Goal: Check status: Check status

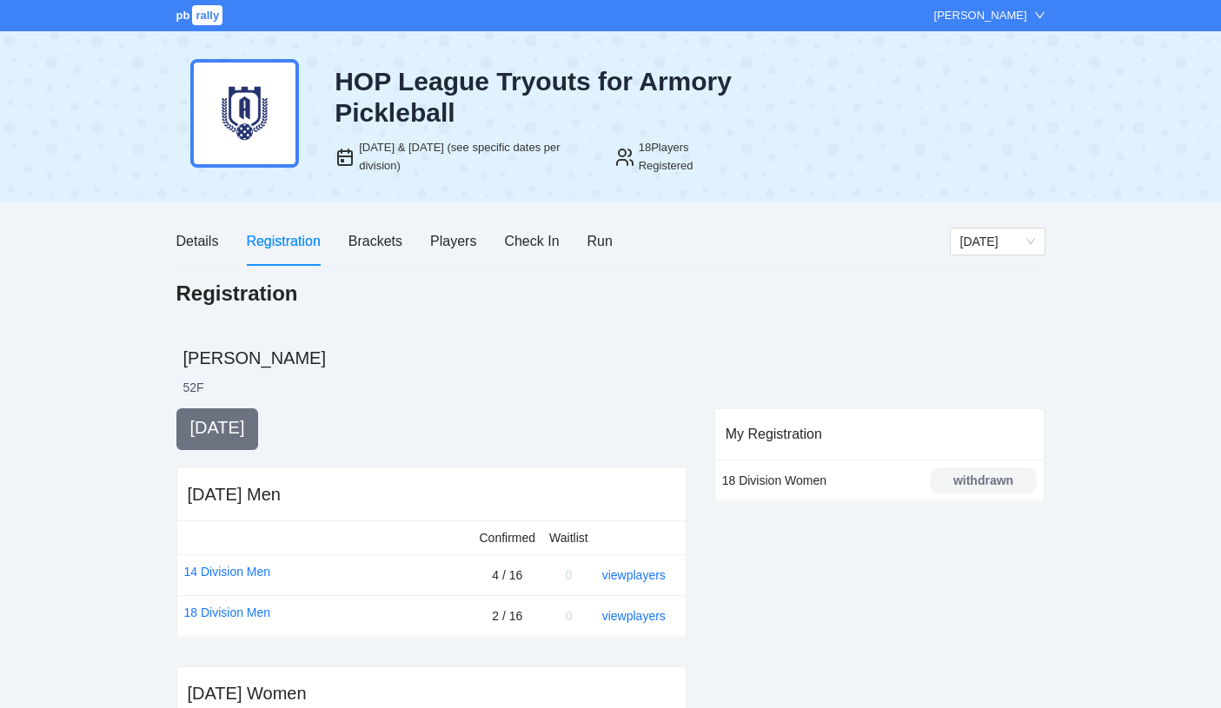
scroll to position [631, 0]
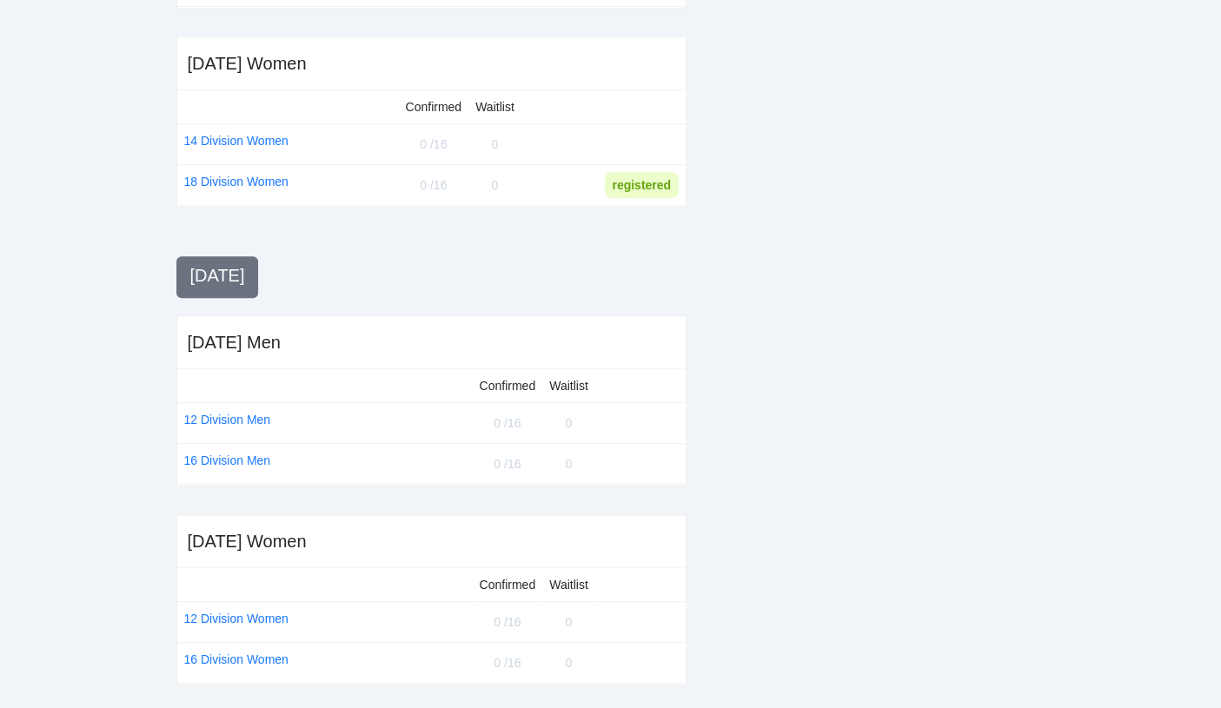
click at [767, 294] on div "My Registration 18 Division Women withdrawn" at bounding box center [879, 245] width 331 height 935
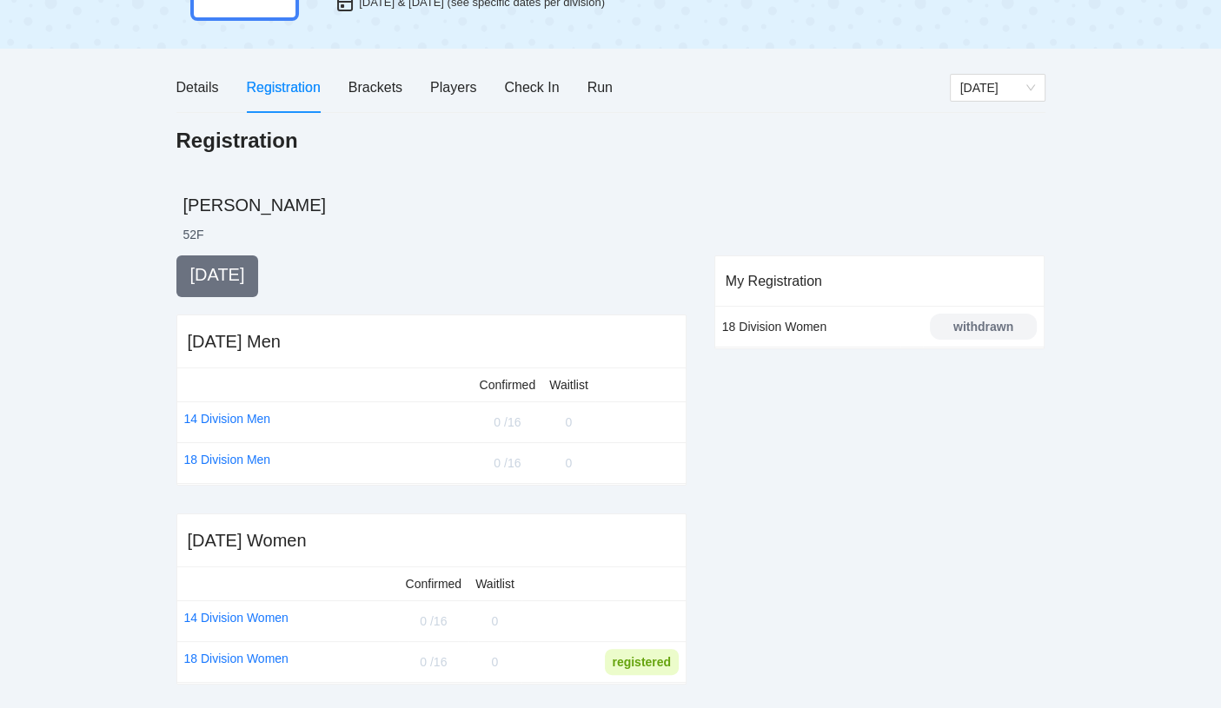
scroll to position [148, 0]
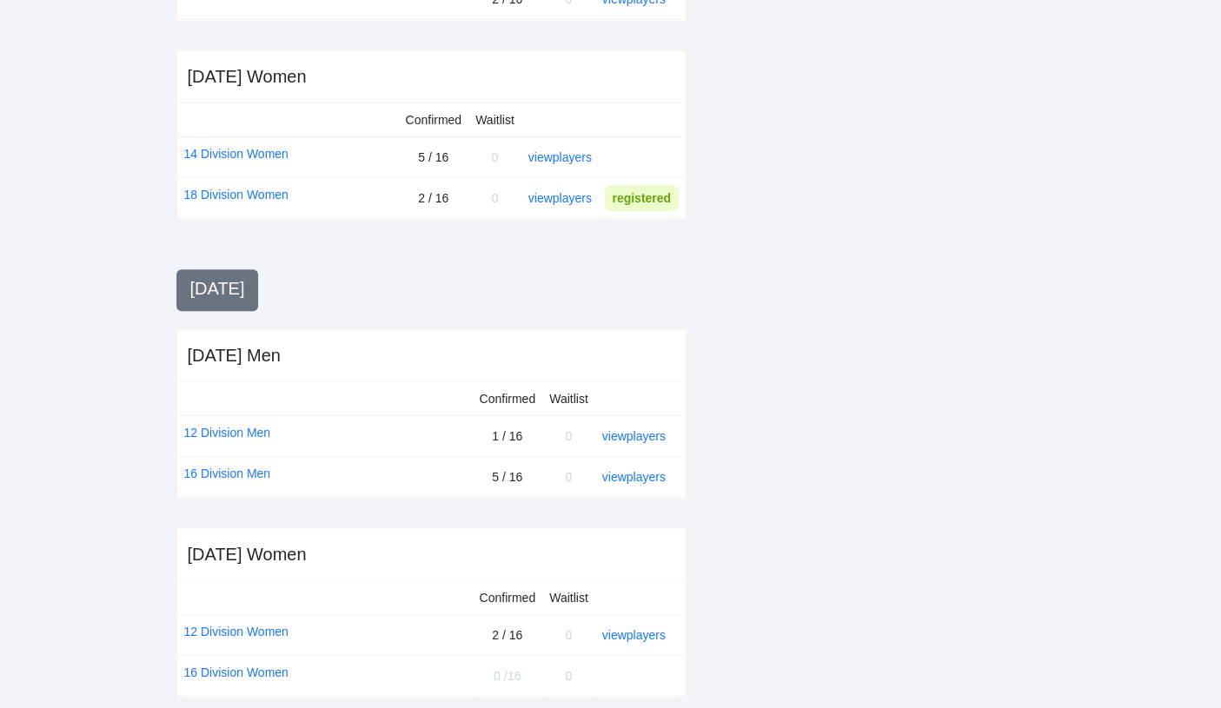
scroll to position [631, 0]
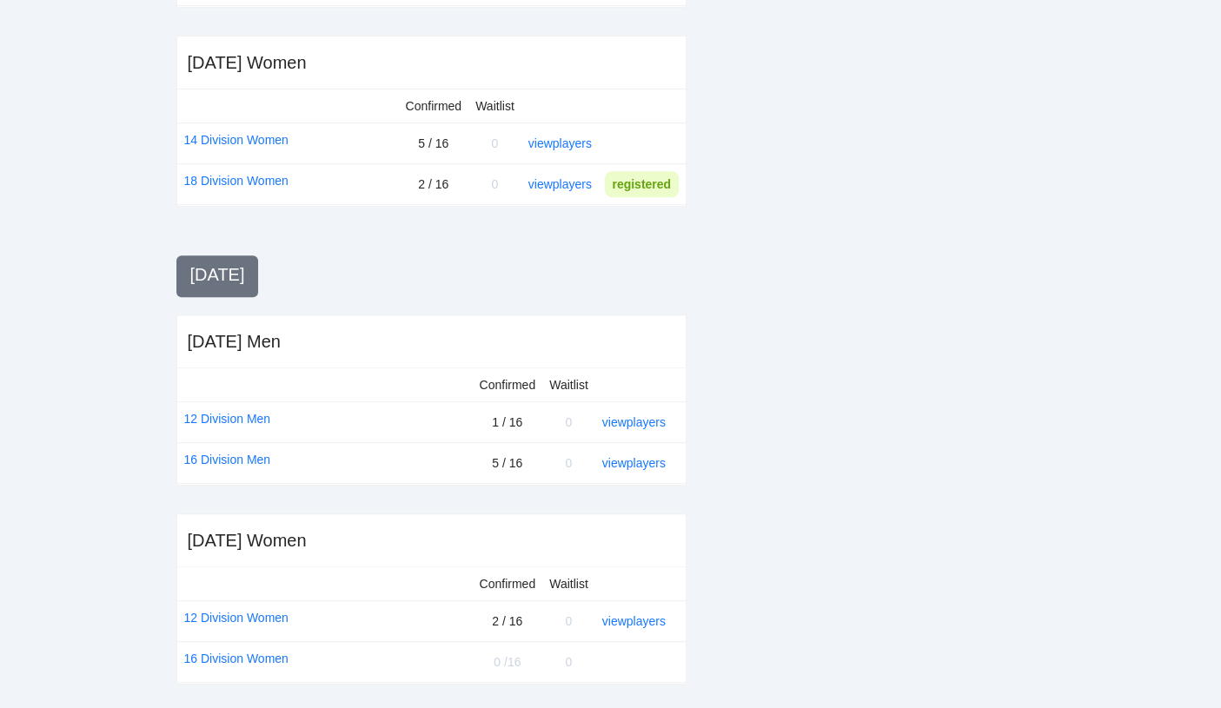
click at [848, 253] on div "My Registration 18 Division Women withdrawn" at bounding box center [879, 245] width 331 height 935
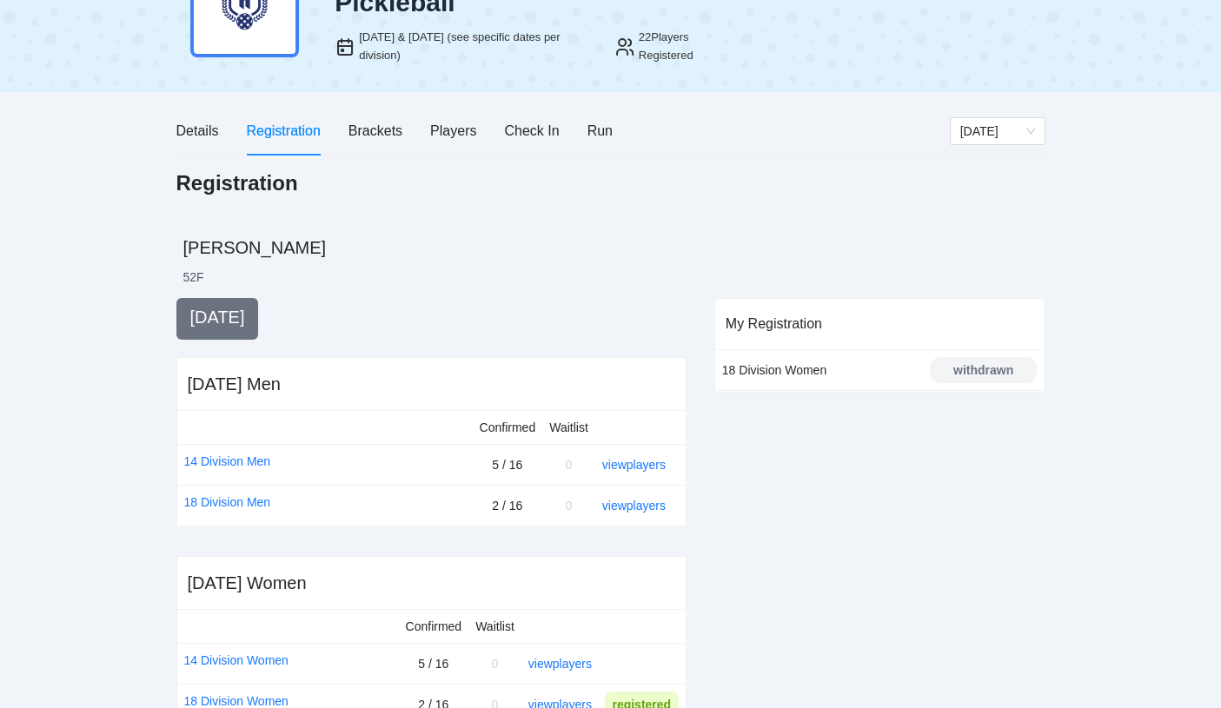
scroll to position [196, 0]
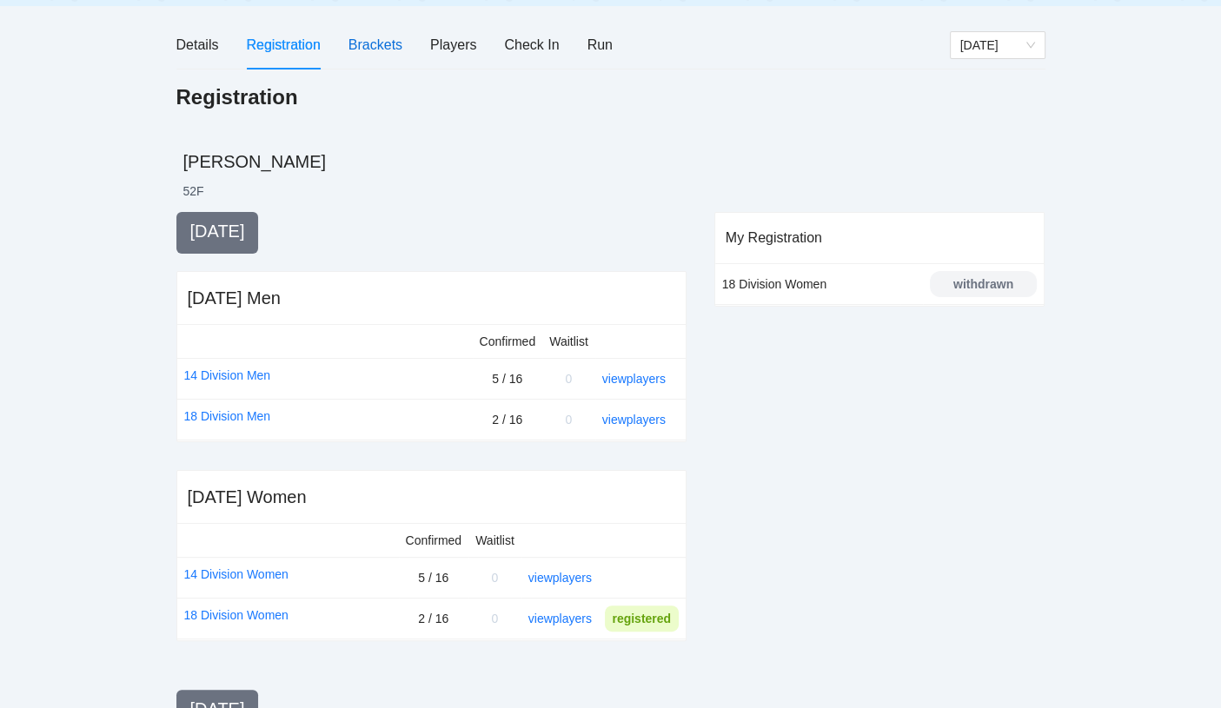
click at [388, 48] on div "Brackets" at bounding box center [375, 45] width 54 height 22
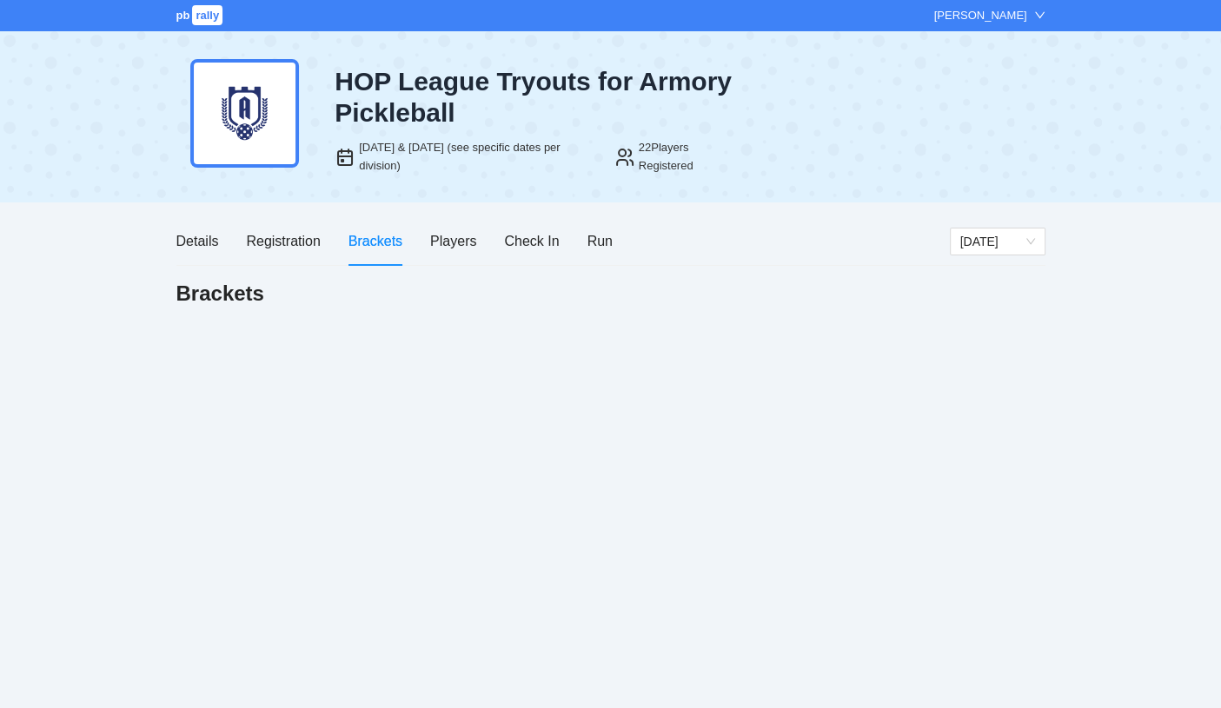
scroll to position [0, 0]
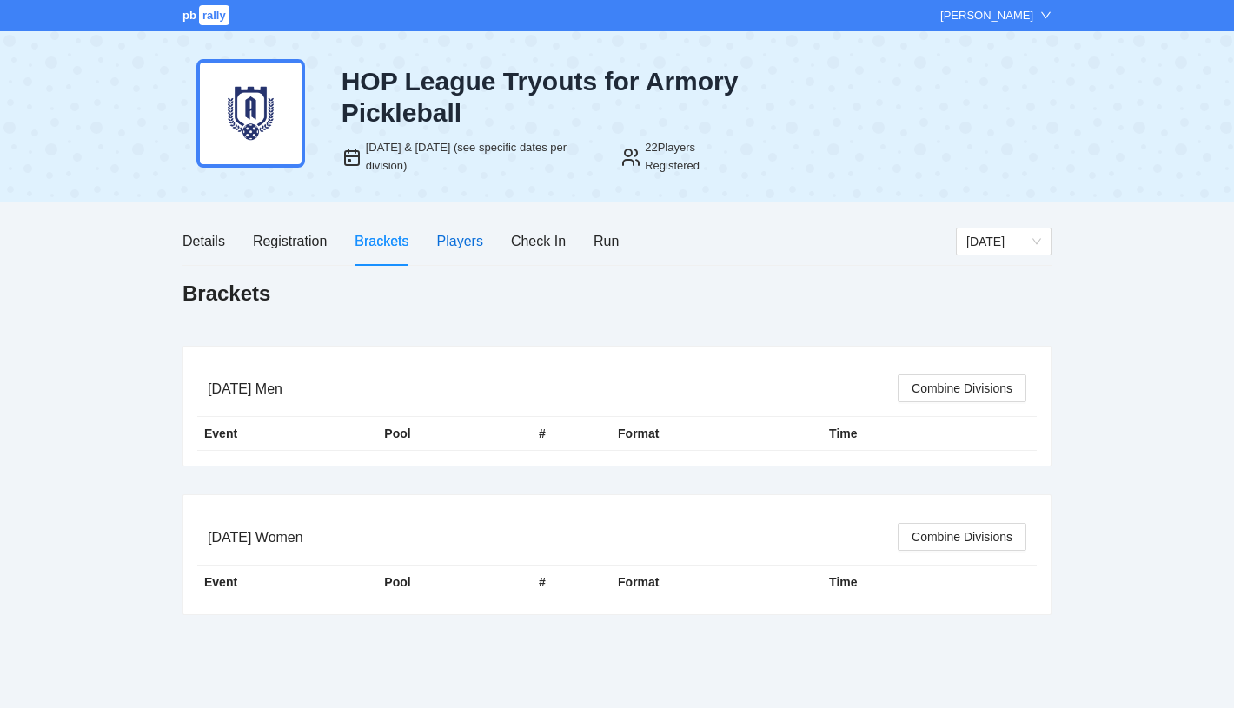
click at [481, 239] on div "Players" at bounding box center [460, 241] width 46 height 22
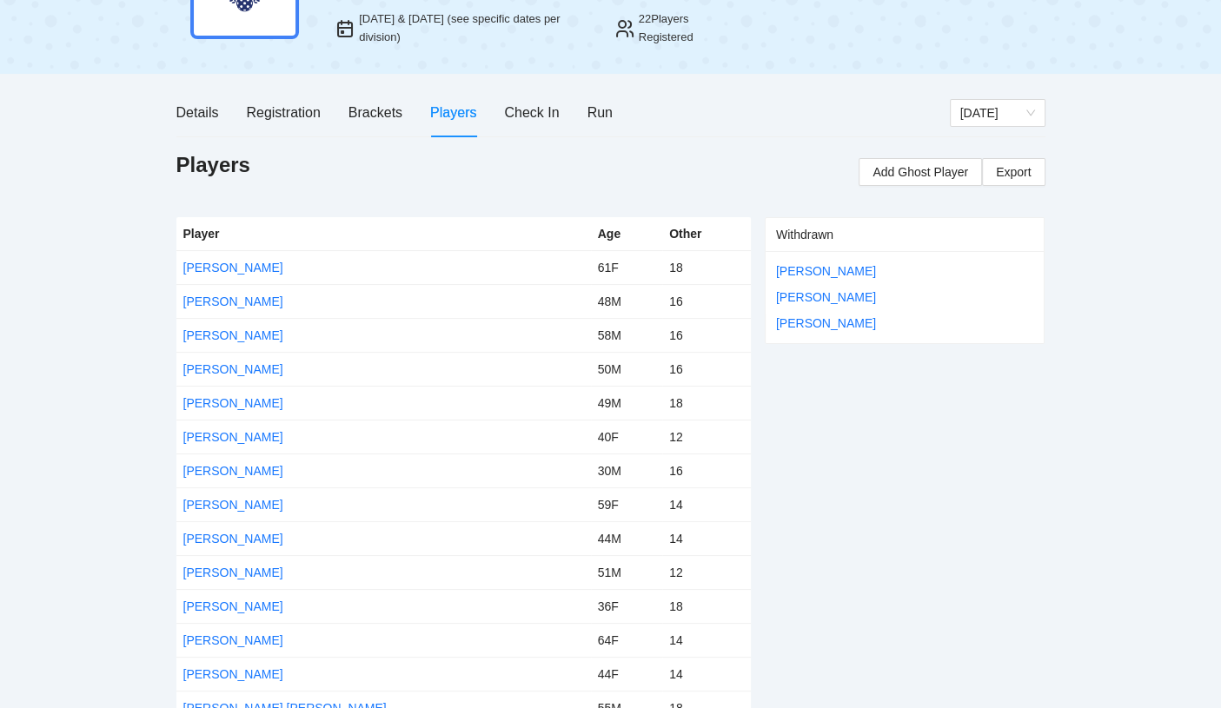
scroll to position [66, 0]
